Goal: Task Accomplishment & Management: Manage account settings

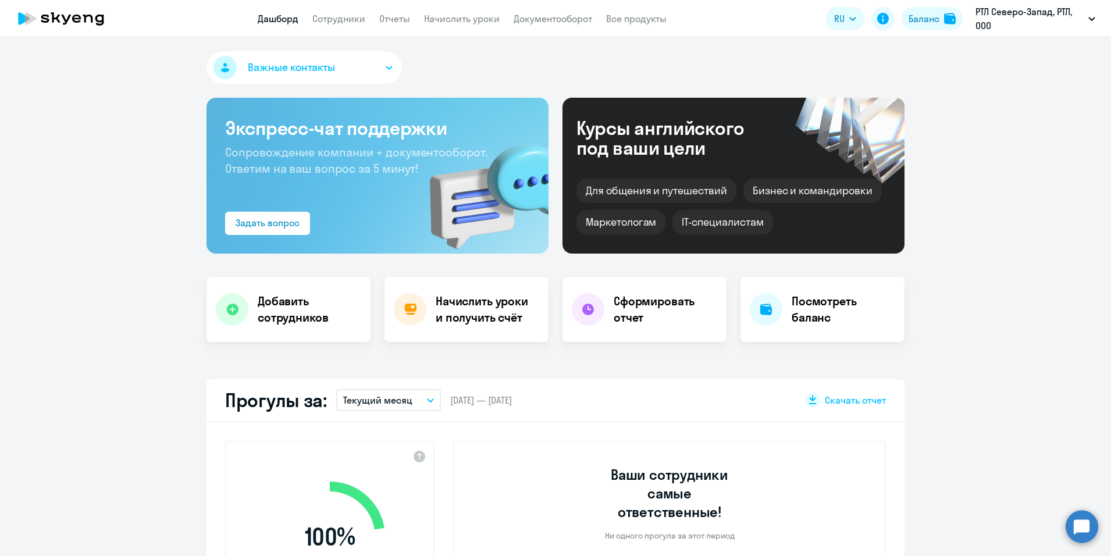
select select "30"
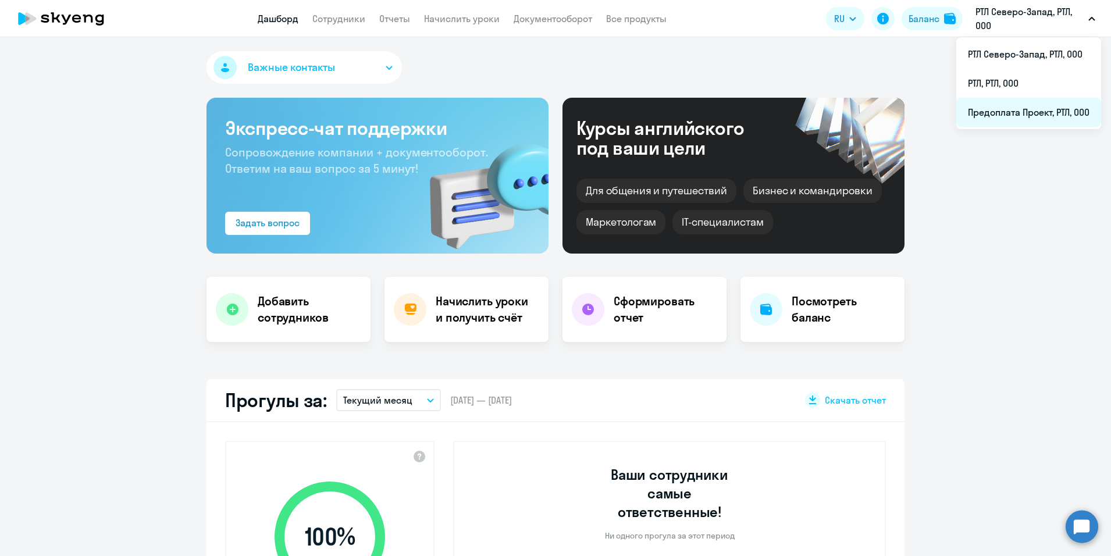
click at [1036, 114] on li "Предоплата Проект, РТЛ, ООО" at bounding box center [1028, 112] width 145 height 29
select select "30"
click at [448, 321] on h4 "Начислить уроки и получить счёт" at bounding box center [486, 309] width 101 height 33
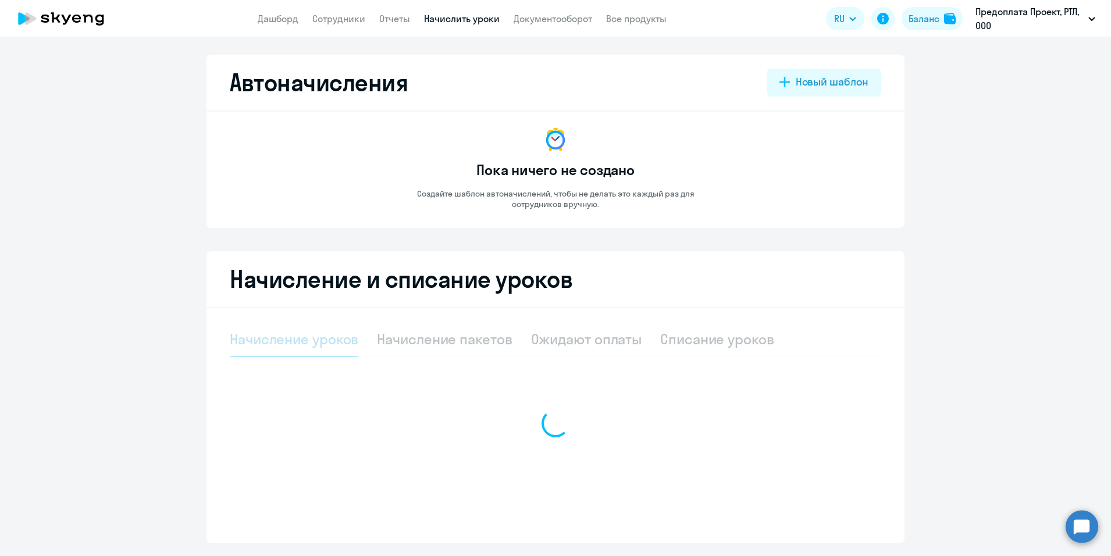
select select "10"
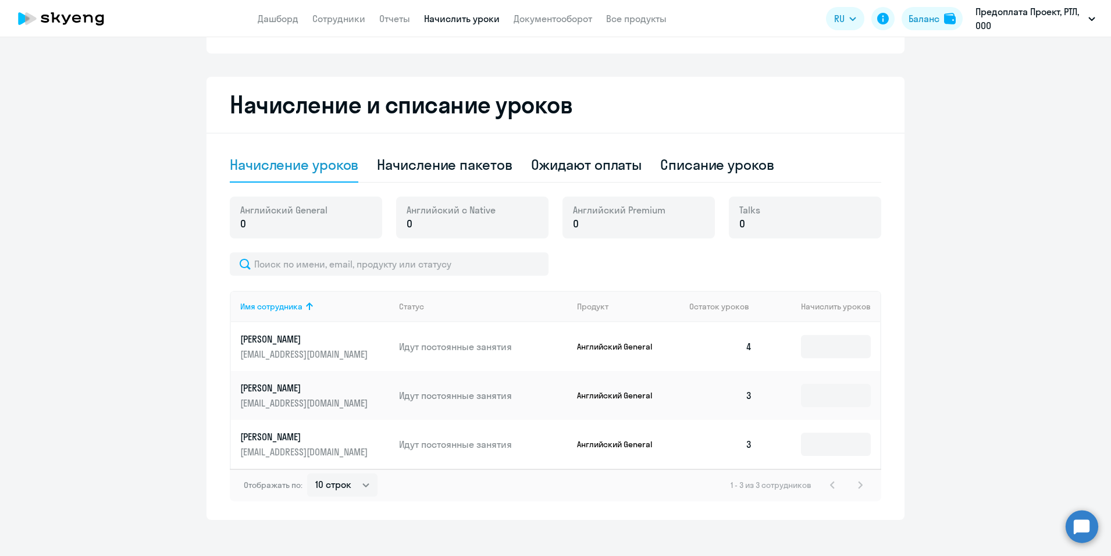
scroll to position [185, 0]
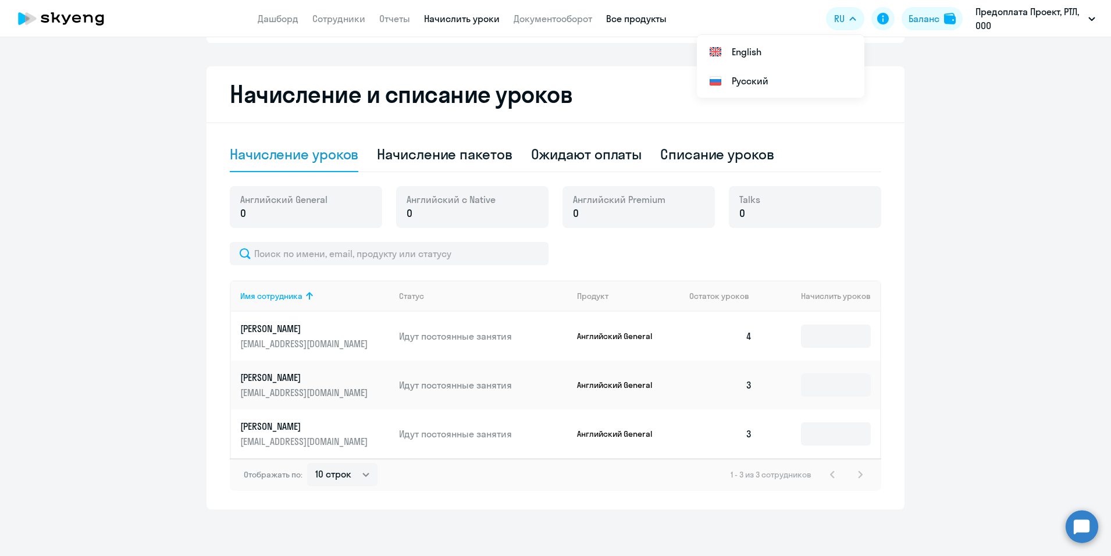
click at [647, 23] on link "Все продукты" at bounding box center [636, 19] width 60 height 12
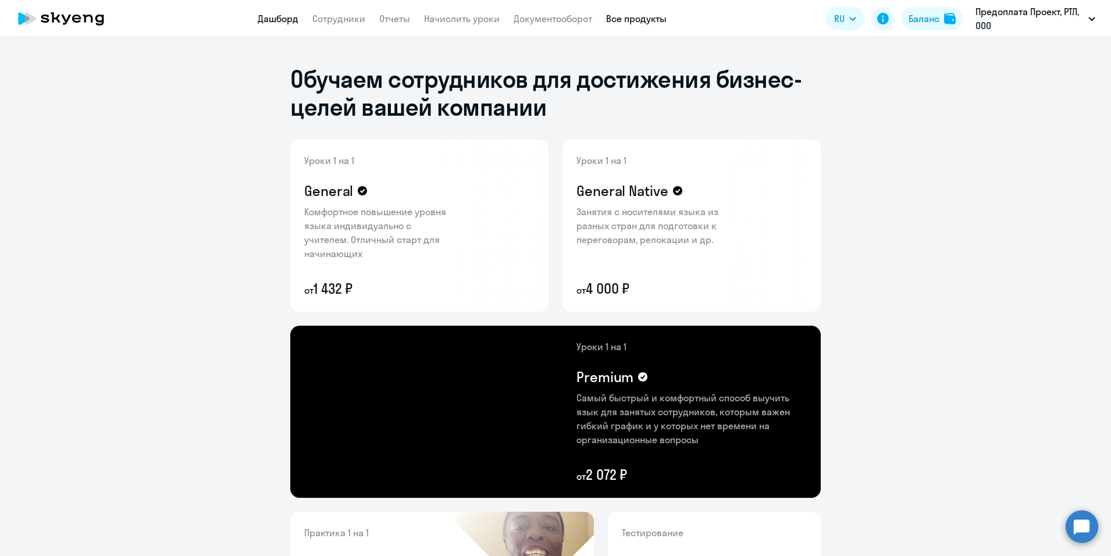
click at [282, 23] on link "Дашборд" at bounding box center [278, 19] width 41 height 12
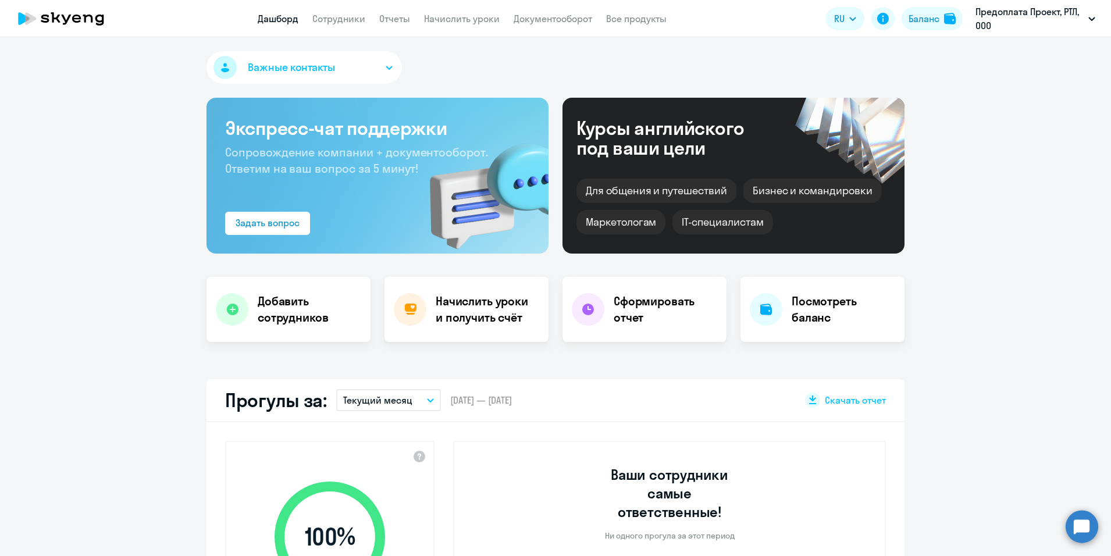
select select "30"
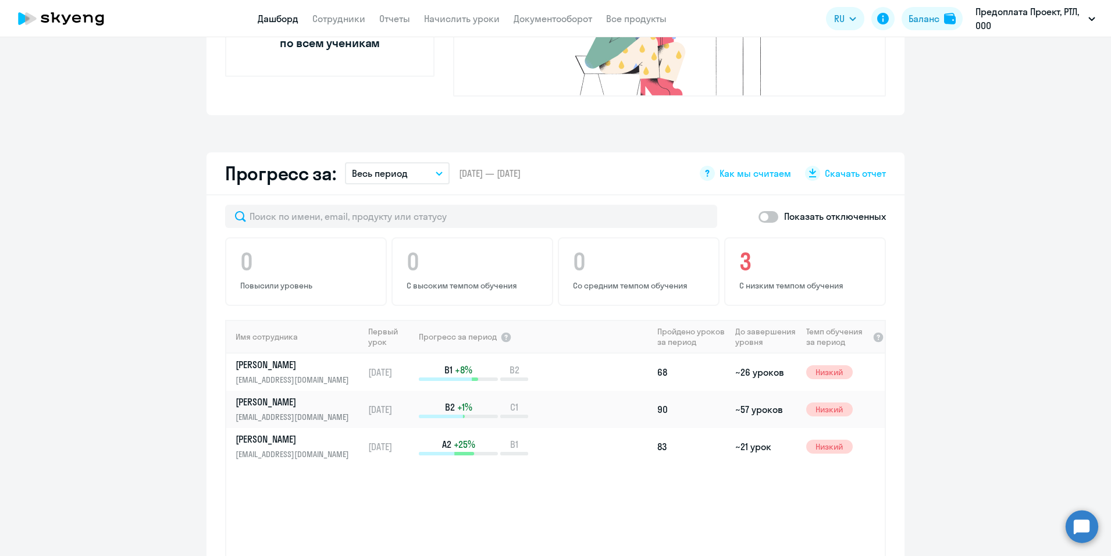
scroll to position [582, 0]
